Goal: Task Accomplishment & Management: Manage account settings

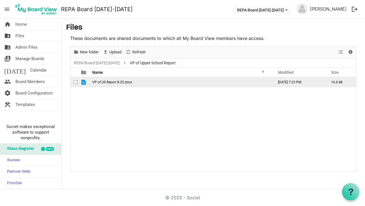
click at [110, 81] on span "VP of US Report 8-25.docx" at bounding box center [112, 82] width 40 height 4
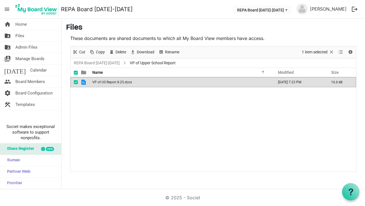
click at [110, 84] on span "VP of US Report 8-25.docx" at bounding box center [112, 82] width 40 height 4
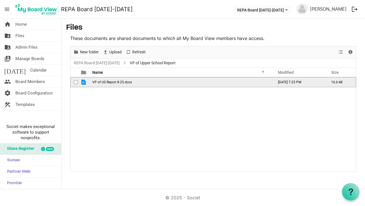
click at [76, 83] on span "checkbox" at bounding box center [76, 82] width 4 height 4
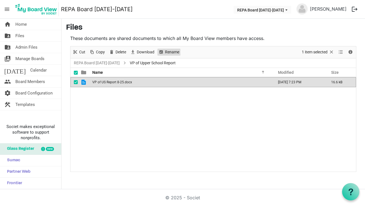
click at [171, 53] on span "Rename" at bounding box center [172, 52] width 15 height 7
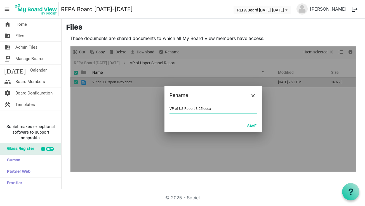
click at [205, 109] on input "VP of US Report 8-25.docx" at bounding box center [214, 109] width 88 height 8
click at [203, 109] on input "VP of US Report 8-25.docx" at bounding box center [214, 109] width 88 height 8
type input "VP of US Report, August 2025.docx"
click at [251, 124] on button "Save" at bounding box center [252, 126] width 17 height 8
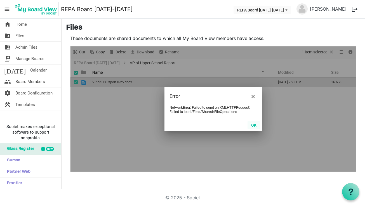
click at [253, 125] on button "OK" at bounding box center [254, 125] width 13 height 8
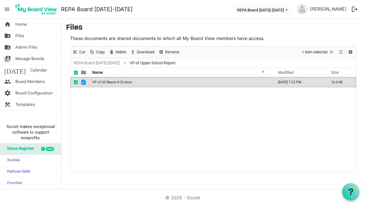
click at [205, 119] on div "VP of US Report 8-25.docx August 20, 2025 7:23 PM 16.6 kB" at bounding box center [214, 124] width 286 height 94
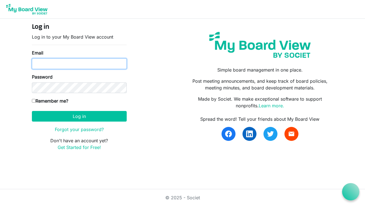
click at [103, 66] on input "Email" at bounding box center [79, 64] width 95 height 11
type input "jessicawhitingmason@gmail.com"
click at [111, 62] on input "jessicawhitingmason@gmail.com" at bounding box center [79, 64] width 95 height 11
click at [111, 61] on input "jessicawhitingmason@gmail.com" at bounding box center [79, 64] width 95 height 11
type input "jessicawhitingmason@gmail.com"
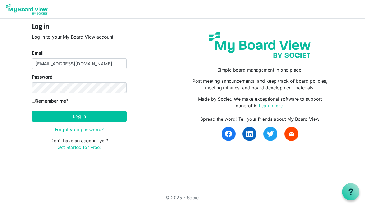
click at [34, 101] on input "Remember me?" at bounding box center [34, 101] width 4 height 4
checkbox input "true"
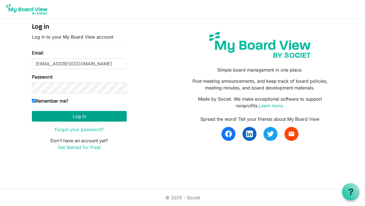
click at [67, 121] on button "Log in" at bounding box center [79, 116] width 95 height 11
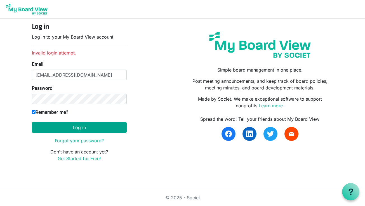
click at [94, 126] on button "Log in" at bounding box center [79, 127] width 95 height 11
click at [118, 113] on div "Remember me?" at bounding box center [79, 113] width 95 height 9
click at [140, 87] on div "Log in Log in to your My Board View account Invalid login attempt. Email jessic…" at bounding box center [183, 94] width 310 height 143
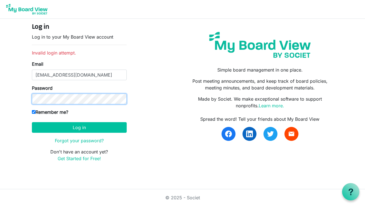
click at [21, 101] on body "Log in Log in to your My Board View account Invalid login attempt. Email jessic…" at bounding box center [182, 85] width 365 height 171
click at [79, 127] on button "Log in" at bounding box center [79, 127] width 95 height 11
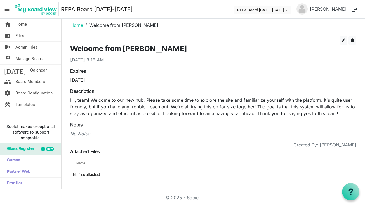
scroll to position [5, 0]
click at [14, 37] on link "folder_shared Files" at bounding box center [30, 35] width 61 height 11
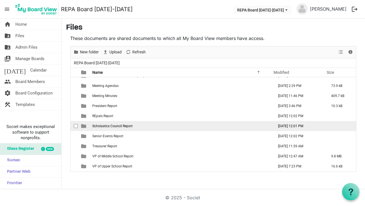
scroll to position [47, 0]
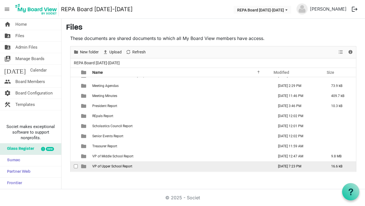
click at [116, 168] on span "VP of Upper School Report" at bounding box center [112, 167] width 40 height 4
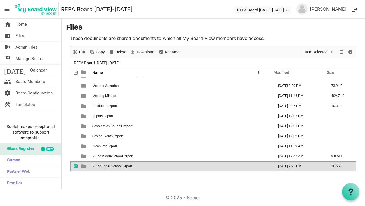
click at [104, 169] on td "VP of Upper School Report" at bounding box center [182, 167] width 182 height 10
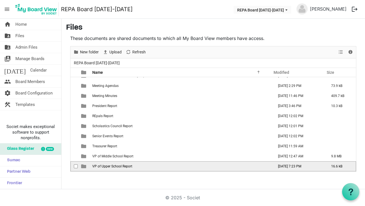
click at [104, 169] on td "VP of Upper School Report" at bounding box center [182, 167] width 182 height 10
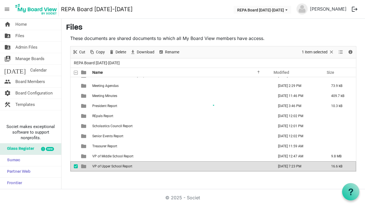
scroll to position [0, 0]
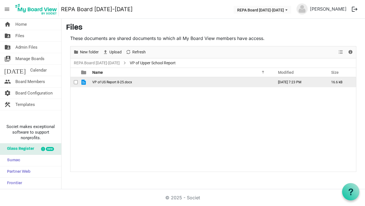
click at [119, 82] on span "VP of US Report 8-25.docx" at bounding box center [112, 82] width 40 height 4
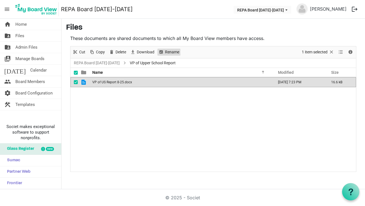
click at [172, 50] on span "Rename" at bounding box center [172, 52] width 15 height 7
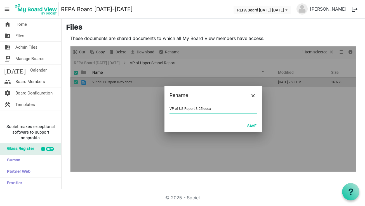
click at [203, 109] on input "VP of US Report 8-25.docx" at bounding box center [214, 109] width 88 height 8
type input "VP of US Report [DATE].docx"
click at [254, 125] on button "Save" at bounding box center [252, 126] width 17 height 8
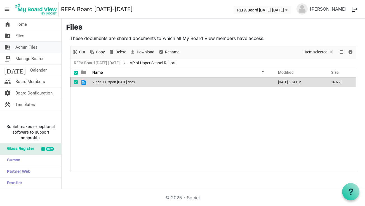
click at [38, 48] on link "folder_shared Admin Files" at bounding box center [30, 47] width 61 height 11
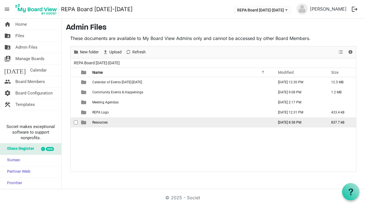
click at [99, 124] on span "Resources" at bounding box center [99, 123] width 15 height 4
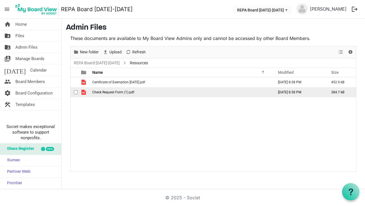
click at [116, 92] on span "Check Request Form (1).pdf" at bounding box center [113, 92] width 42 height 4
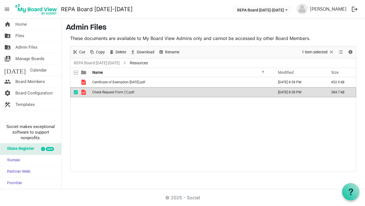
click at [116, 92] on span "Check Request Form (1).pdf" at bounding box center [113, 92] width 42 height 4
click at [258, 1] on nav "menu REPA Board 2025-2026 REPA Board 2025-2026 Jessica Mason logout" at bounding box center [182, 9] width 365 height 19
click at [14, 69] on link "today Calendar" at bounding box center [30, 70] width 61 height 11
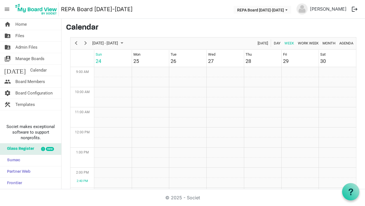
scroll to position [181, 0]
click at [306, 9] on img at bounding box center [302, 8] width 11 height 11
click at [354, 9] on button "logout" at bounding box center [355, 9] width 12 height 12
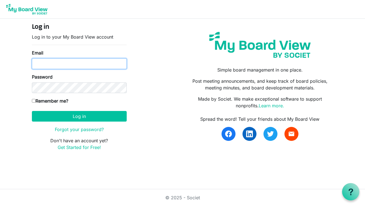
type input "[EMAIL_ADDRESS][DOMAIN_NAME]"
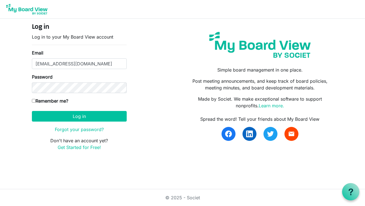
click at [34, 102] on input "Remember me?" at bounding box center [34, 101] width 4 height 4
checkbox input "true"
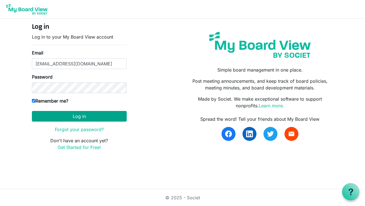
click at [52, 113] on button "Log in" at bounding box center [79, 116] width 95 height 11
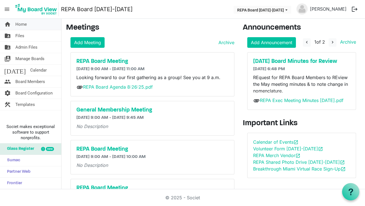
click at [33, 24] on link "home Home" at bounding box center [30, 24] width 61 height 11
click at [308, 10] on img at bounding box center [302, 8] width 11 height 11
click at [329, 10] on link "[PERSON_NAME]" at bounding box center [328, 8] width 41 height 11
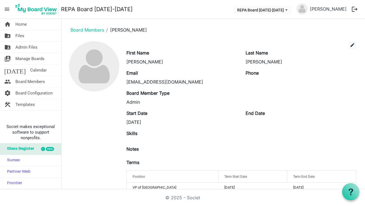
click at [141, 48] on div "edit" at bounding box center [241, 45] width 239 height 8
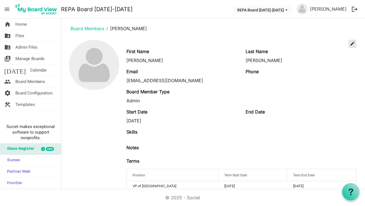
click at [353, 45] on span "edit" at bounding box center [352, 43] width 5 height 5
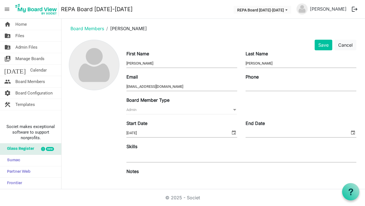
click at [100, 76] on img at bounding box center [94, 65] width 50 height 50
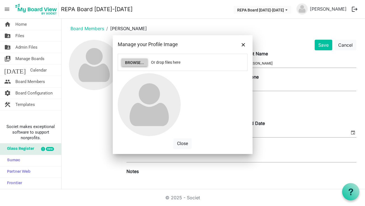
click at [138, 63] on button "Browse..." at bounding box center [134, 63] width 26 height 8
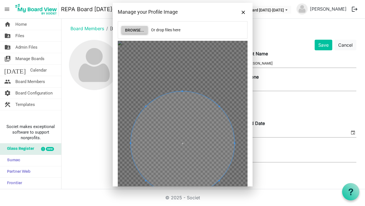
click at [218, 148] on span at bounding box center [183, 144] width 104 height 104
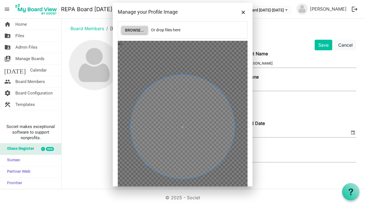
click at [197, 132] on span at bounding box center [183, 127] width 104 height 104
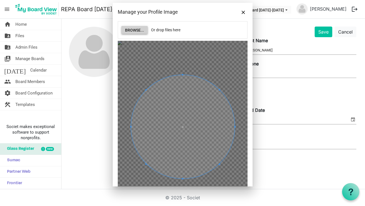
scroll to position [14, 0]
drag, startPoint x: 221, startPoint y: 17, endPoint x: 220, endPoint y: 9, distance: 7.6
click at [220, 9] on div "Manage your Profile Image" at bounding box center [183, 12] width 140 height 18
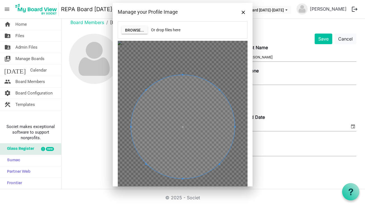
scroll to position [6, 0]
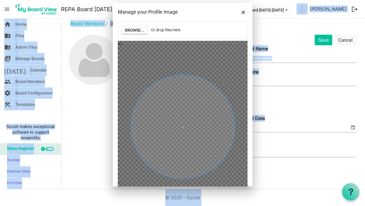
drag, startPoint x: 226, startPoint y: 10, endPoint x: 246, endPoint y: -6, distance: 25.2
click at [246, 0] on html "menu REPA Board 2025-2026 REPA Board 2025-2026 Jessica Mason logout home Home f…" at bounding box center [182, 103] width 365 height 206
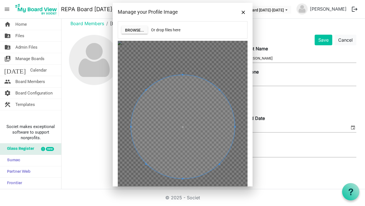
click at [266, 29] on ol "Board Members Jessica Mason" at bounding box center [213, 23] width 295 height 13
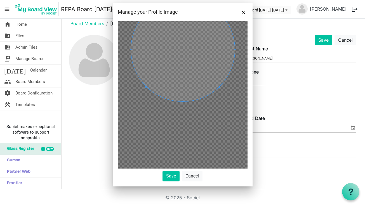
scroll to position [77, 0]
click at [170, 179] on button "Save" at bounding box center [171, 176] width 17 height 11
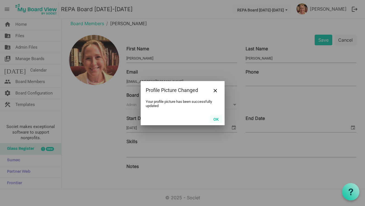
click at [213, 119] on button "OK" at bounding box center [216, 119] width 13 height 8
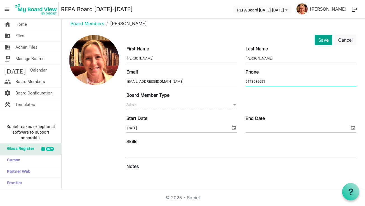
type input "9178636651"
click at [324, 41] on button "Save" at bounding box center [324, 40] width 18 height 11
click at [323, 41] on button "Save" at bounding box center [324, 40] width 18 height 11
click at [322, 41] on button "Save" at bounding box center [324, 40] width 18 height 11
click at [323, 41] on button "Save" at bounding box center [324, 40] width 18 height 11
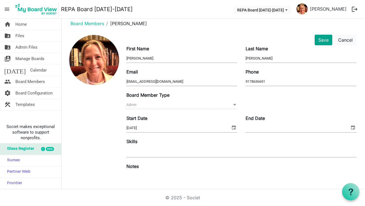
click at [323, 43] on button "Save" at bounding box center [324, 40] width 18 height 11
click at [321, 42] on button "Save" at bounding box center [324, 40] width 18 height 11
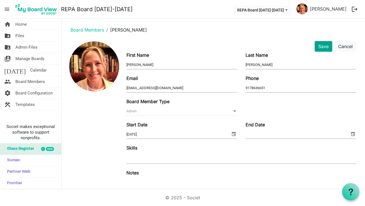
click at [325, 45] on button "Save" at bounding box center [324, 46] width 18 height 11
click at [325, 44] on button "Save" at bounding box center [324, 46] width 18 height 11
click at [34, 24] on link "home Home" at bounding box center [30, 24] width 61 height 11
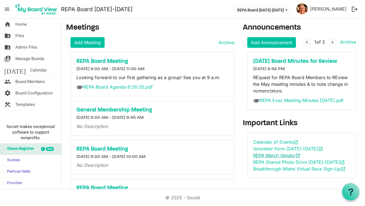
click at [299, 158] on span "open_in_new" at bounding box center [298, 155] width 5 height 5
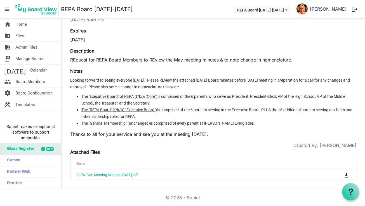
scroll to position [45, 0]
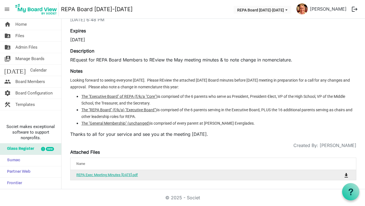
click at [122, 174] on link "REPA Exec Meeting Minutes [DATE].pdf" at bounding box center [107, 175] width 62 height 4
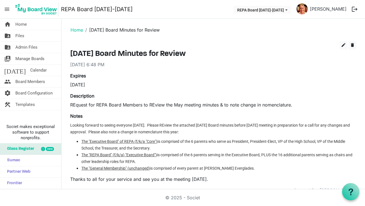
scroll to position [0, 0]
click at [74, 29] on link "Home" at bounding box center [77, 30] width 13 height 6
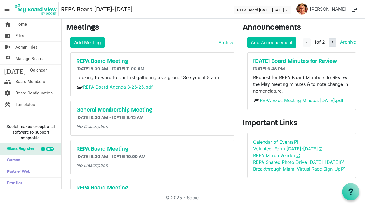
click at [332, 43] on span "navigate_next" at bounding box center [332, 42] width 5 height 5
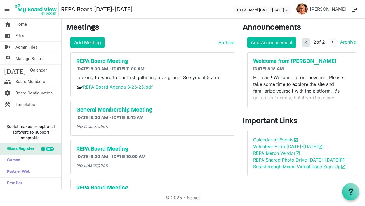
click at [306, 44] on span "navigate_before" at bounding box center [306, 42] width 5 height 5
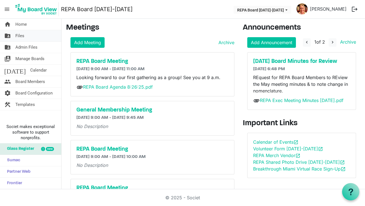
click at [33, 40] on link "folder_shared Files" at bounding box center [30, 35] width 61 height 11
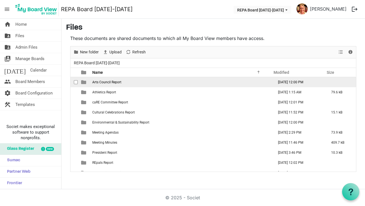
click at [114, 82] on span "Arts Council Report" at bounding box center [106, 82] width 29 height 4
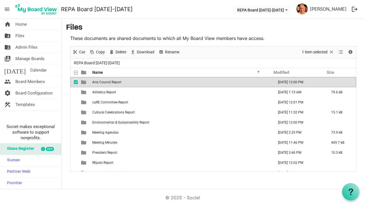
click at [114, 82] on span "Arts Council Report" at bounding box center [106, 82] width 29 height 4
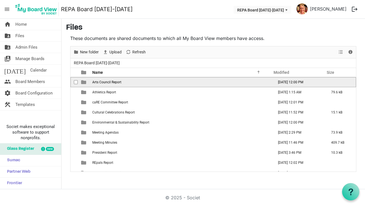
click at [114, 82] on span "Arts Council Report" at bounding box center [106, 82] width 29 height 4
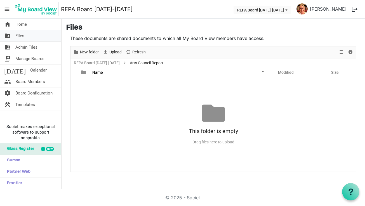
click at [25, 36] on link "folder_shared Files" at bounding box center [30, 35] width 61 height 11
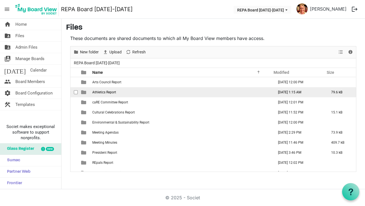
click at [102, 92] on span "Athletics Report" at bounding box center [104, 92] width 24 height 4
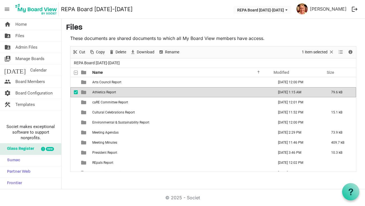
click at [102, 92] on span "Athletics Report" at bounding box center [104, 92] width 24 height 4
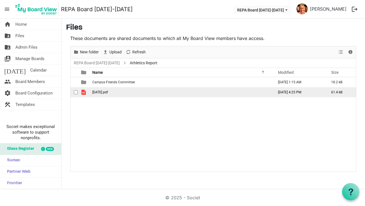
click at [105, 93] on span "[DATE].pdf" at bounding box center [100, 92] width 16 height 4
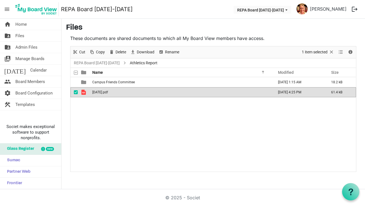
click at [105, 93] on span "[DATE].pdf" at bounding box center [100, 92] width 16 height 4
click at [99, 62] on link "REPA Board [DATE]-[DATE]" at bounding box center [97, 63] width 48 height 7
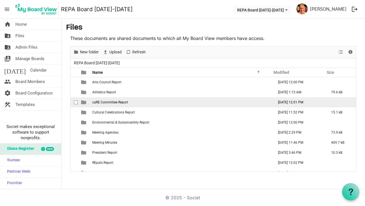
click at [108, 101] on span "caRE Committee Report" at bounding box center [110, 103] width 36 height 4
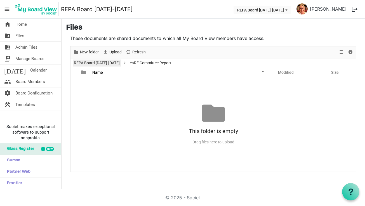
click at [92, 64] on link "REPA Board [DATE]-[DATE]" at bounding box center [97, 63] width 48 height 7
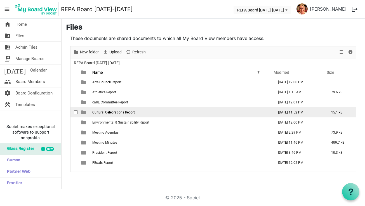
click at [100, 114] on span "Cultural Celebrations Report" at bounding box center [113, 113] width 43 height 4
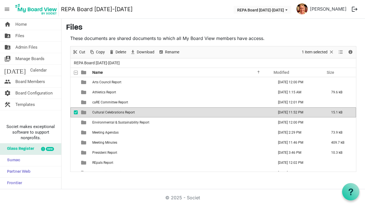
click at [100, 114] on span "Cultural Celebrations Report" at bounding box center [113, 113] width 43 height 4
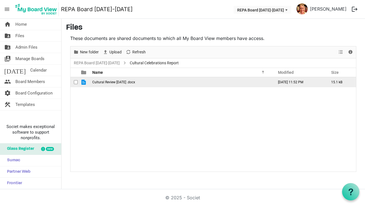
click at [107, 82] on span "Cultural Review [DATE] .docx" at bounding box center [113, 82] width 43 height 4
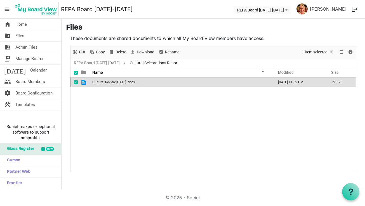
click at [107, 82] on span "Cultural Review [DATE] .docx" at bounding box center [113, 82] width 43 height 4
click at [99, 63] on link "REPA Board [DATE]-[DATE]" at bounding box center [97, 63] width 48 height 7
click at [0, 0] on div at bounding box center [0, 0] width 0 height 0
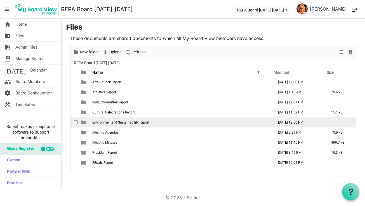
click at [110, 123] on span "Environmental & Sustainability Report" at bounding box center [120, 123] width 57 height 4
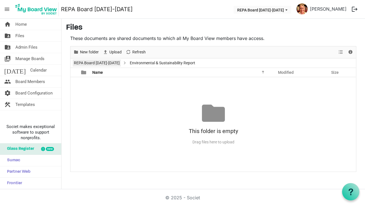
click at [102, 64] on link "REPA Board [DATE]-[DATE]" at bounding box center [97, 63] width 48 height 7
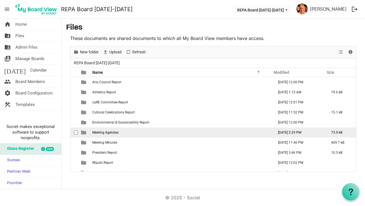
click at [109, 134] on span "Meeting Agendas" at bounding box center [105, 133] width 26 height 4
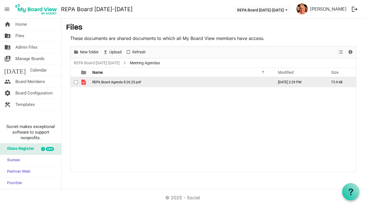
click at [112, 81] on span "REPA Board Agenda 8:26:25.pdf" at bounding box center [116, 82] width 49 height 4
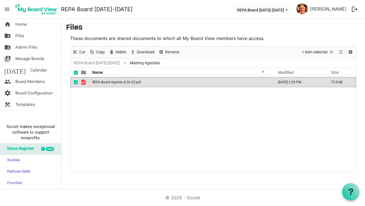
click at [112, 81] on span "REPA Board Agenda 8:26:25.pdf" at bounding box center [116, 82] width 49 height 4
click at [102, 63] on link "REPA Board [DATE]-[DATE]" at bounding box center [97, 63] width 48 height 7
click at [0, 0] on div at bounding box center [0, 0] width 0 height 0
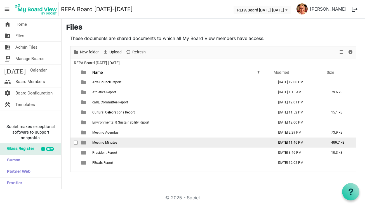
click at [107, 144] on span "Meeting Minutes" at bounding box center [104, 143] width 25 height 4
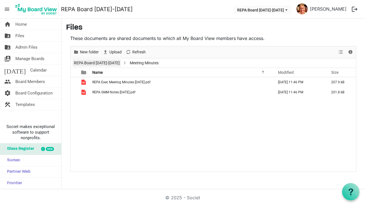
click at [97, 61] on link "REPA Board [DATE]-[DATE]" at bounding box center [97, 63] width 48 height 7
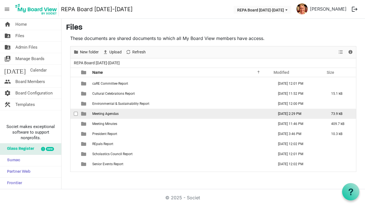
scroll to position [19, 0]
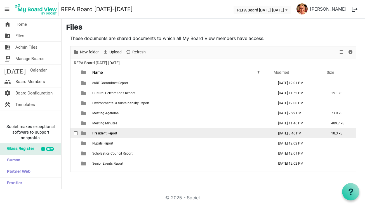
click at [116, 132] on span "President Report" at bounding box center [104, 134] width 25 height 4
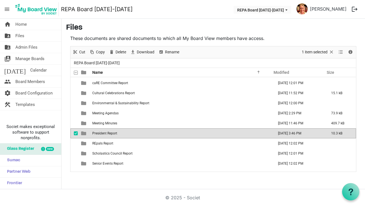
click at [116, 132] on span "President Report" at bounding box center [104, 134] width 25 height 4
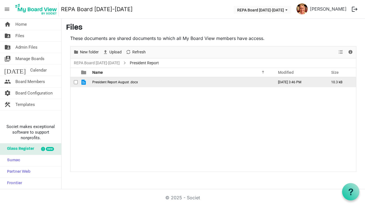
click at [116, 81] on span "President Report August .docx" at bounding box center [115, 82] width 46 height 4
click at [116, 82] on span "President Report August .docx" at bounding box center [115, 82] width 46 height 4
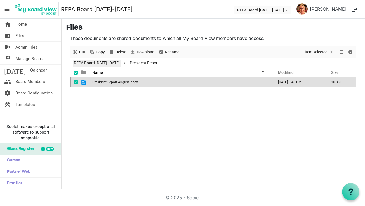
click at [107, 62] on link "REPA Board [DATE]-[DATE]" at bounding box center [97, 63] width 48 height 7
click at [0, 0] on div at bounding box center [0, 0] width 0 height 0
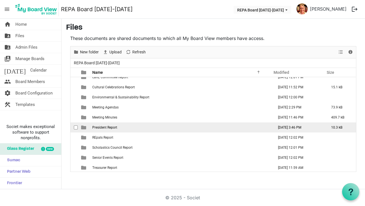
scroll to position [27, 0]
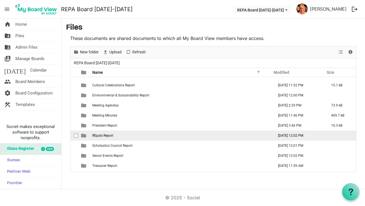
click at [108, 136] on span "REpals Report" at bounding box center [102, 136] width 21 height 4
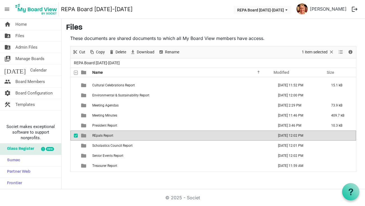
click at [108, 136] on span "REpals Report" at bounding box center [102, 136] width 21 height 4
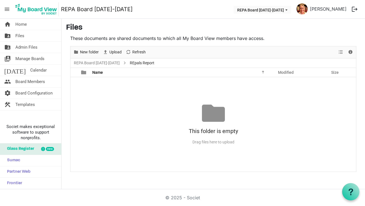
scroll to position [0, 0]
click at [96, 61] on link "REPA Board [DATE]-[DATE]" at bounding box center [97, 63] width 48 height 7
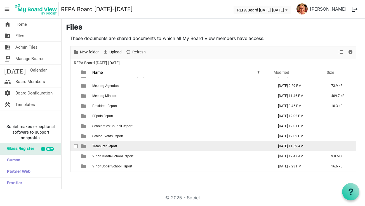
scroll to position [47, 0]
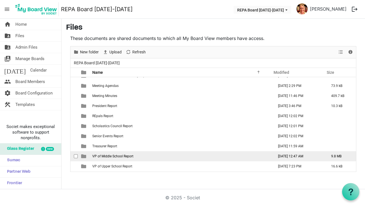
click at [116, 155] on span "VP of Middle School Report" at bounding box center [112, 157] width 41 height 4
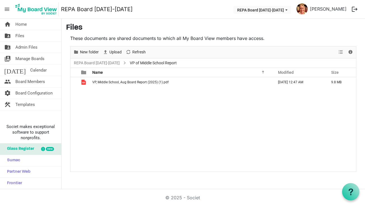
scroll to position [0, 0]
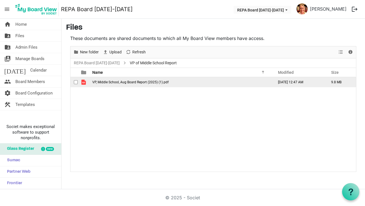
click at [137, 82] on span "VP, Middle School, Aug Board Report (2025) (1).pdf" at bounding box center [130, 82] width 76 height 4
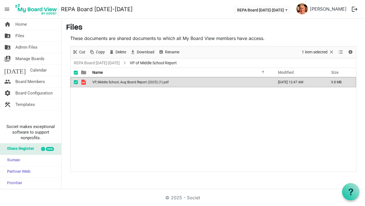
click at [137, 82] on span "VP, Middle School, Aug Board Report (2025) (1).pdf" at bounding box center [130, 82] width 76 height 4
click at [96, 62] on link "REPA Board [DATE]-[DATE]" at bounding box center [97, 63] width 48 height 7
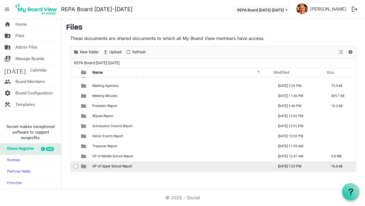
scroll to position [47, 0]
click at [114, 167] on span "VP of Upper School Report" at bounding box center [112, 167] width 40 height 4
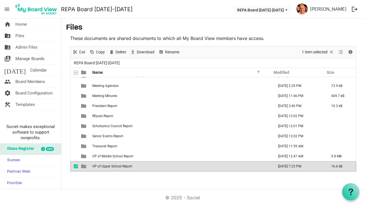
click at [114, 167] on span "VP of Upper School Report" at bounding box center [112, 167] width 40 height 4
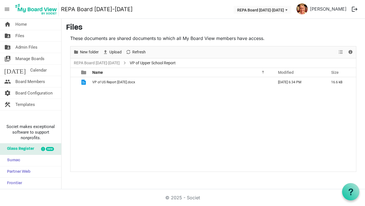
scroll to position [0, 0]
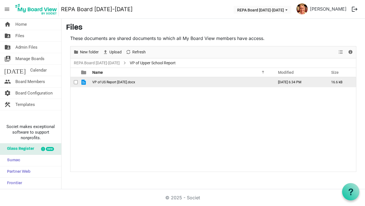
click at [123, 82] on span "VP of US Report [DATE].docx" at bounding box center [113, 82] width 43 height 4
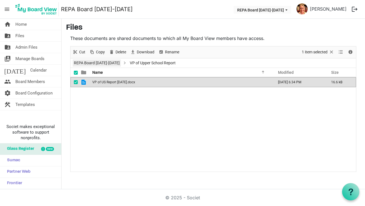
click at [111, 63] on link "REPA Board [DATE]-[DATE]" at bounding box center [97, 63] width 48 height 7
click at [0, 0] on div at bounding box center [0, 0] width 0 height 0
